Goal: Navigation & Orientation: Go to known website

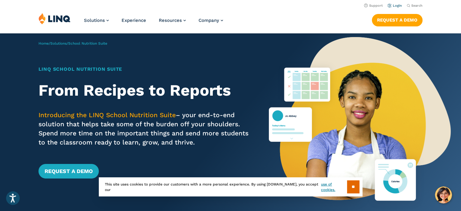
click at [396, 3] on li "Login" at bounding box center [394, 5] width 14 height 7
click at [400, 7] on link "Login" at bounding box center [394, 6] width 14 height 4
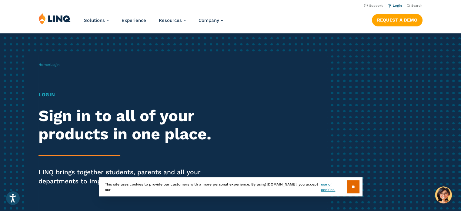
click at [395, 7] on link "Login" at bounding box center [394, 6] width 14 height 4
